Goal: Information Seeking & Learning: Learn about a topic

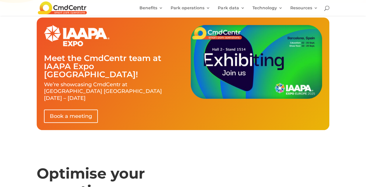
scroll to position [233, 0]
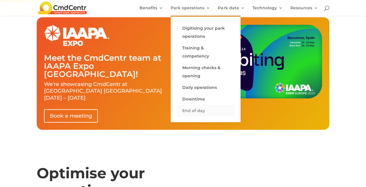
click at [194, 112] on link "End of day" at bounding box center [205, 111] width 58 height 12
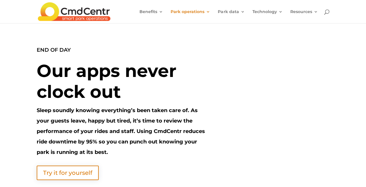
click at [96, 14] on img at bounding box center [74, 11] width 72 height 19
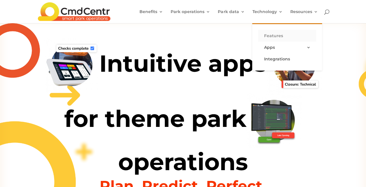
click at [271, 35] on link "Features" at bounding box center [287, 36] width 58 height 12
click at [273, 61] on link "Integrations" at bounding box center [287, 59] width 58 height 12
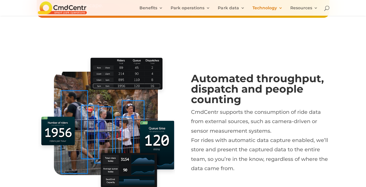
scroll to position [291, 0]
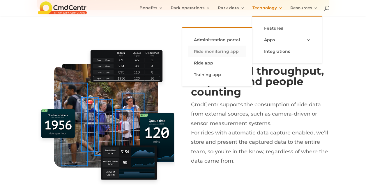
click at [210, 53] on link "Ride monitoring app" at bounding box center [217, 52] width 58 height 12
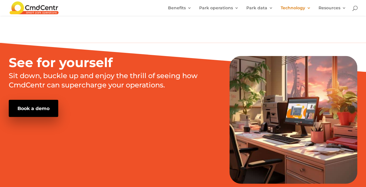
scroll to position [749, 0]
